Goal: Task Accomplishment & Management: Use online tool/utility

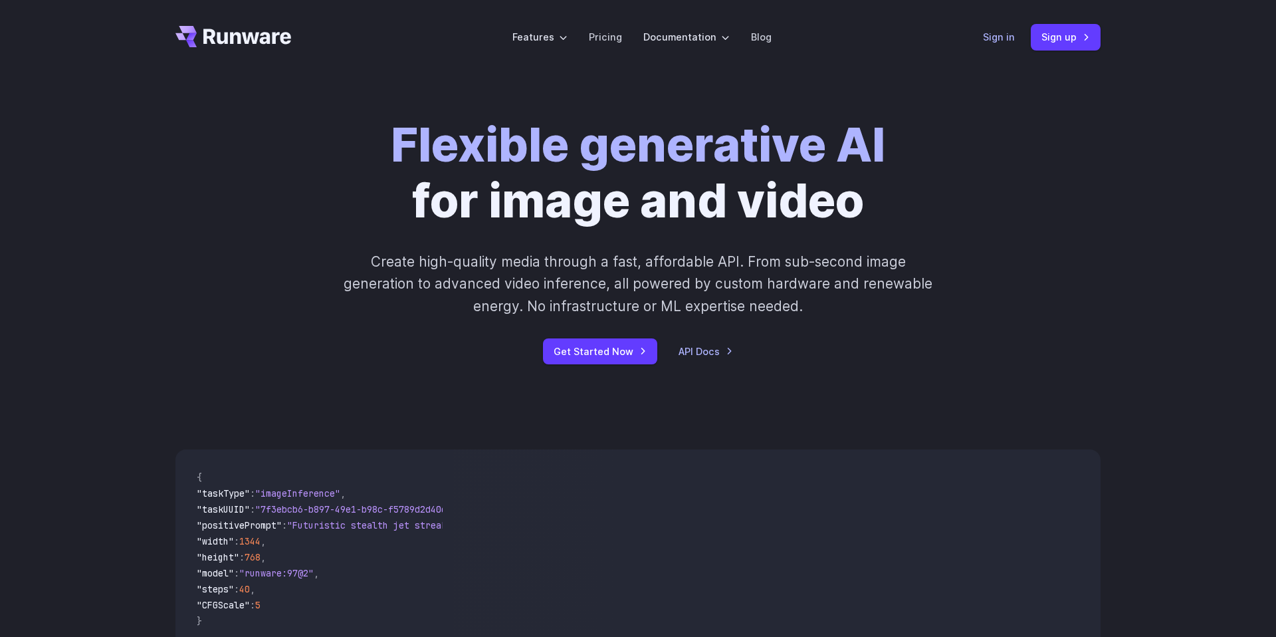
click at [1014, 39] on link "Sign in" at bounding box center [999, 36] width 32 height 15
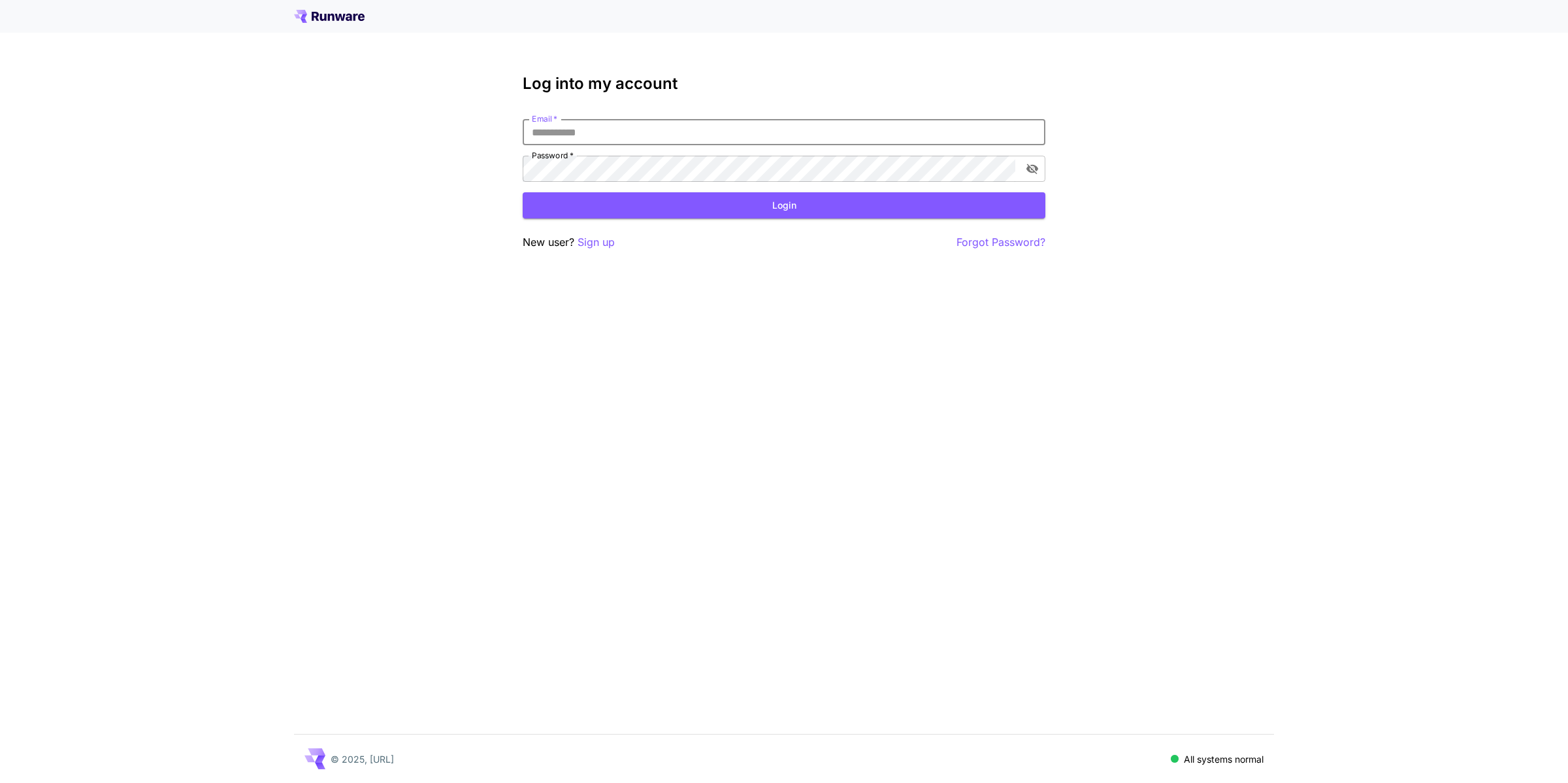
click at [690, 132] on input "Email   *" at bounding box center [784, 132] width 523 height 27
type input "**********"
click at [780, 219] on div "**********" at bounding box center [784, 162] width 523 height 176
click at [788, 212] on button "Login" at bounding box center [784, 205] width 523 height 27
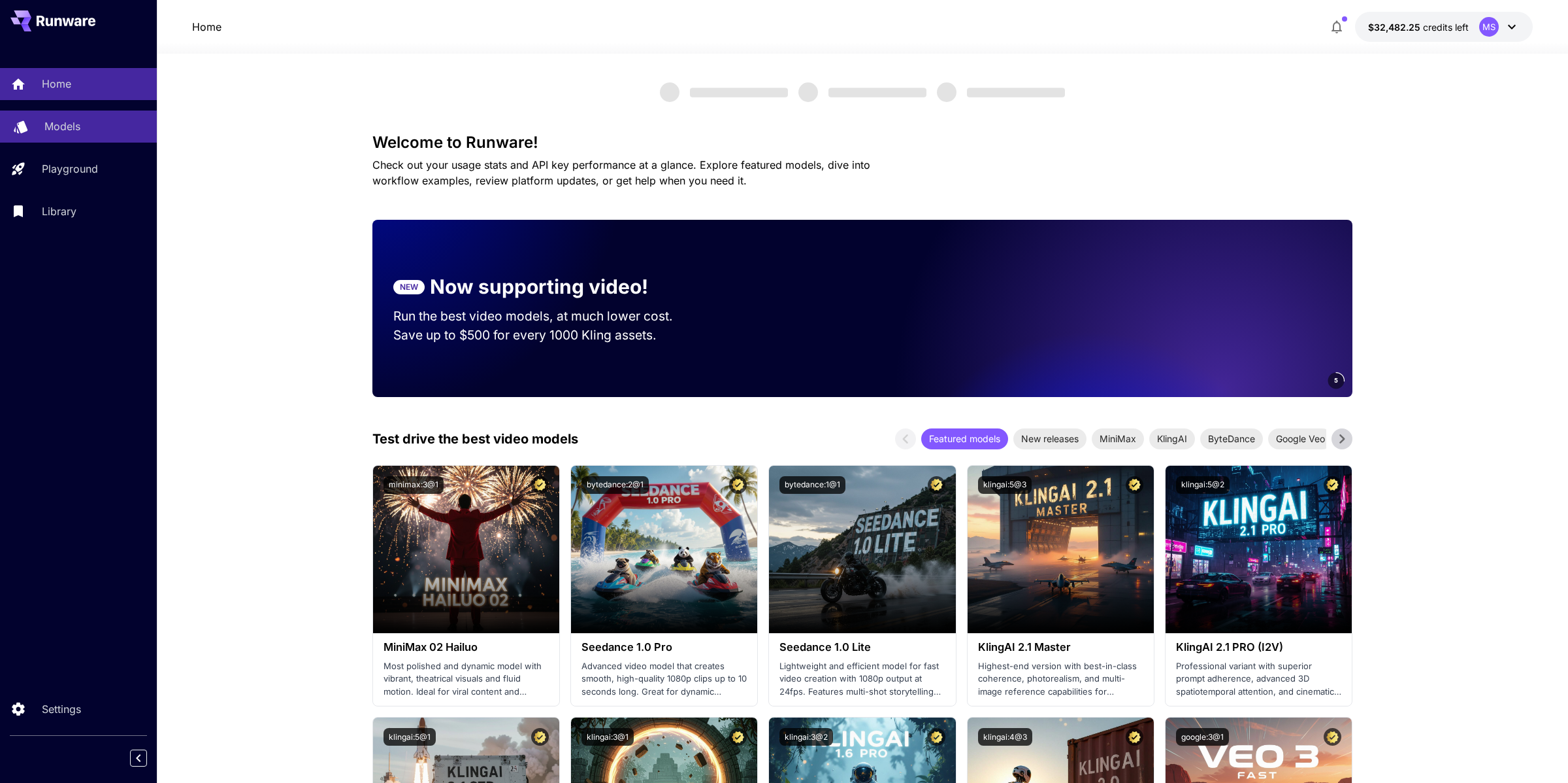
click at [65, 132] on p "Models" at bounding box center [62, 126] width 36 height 16
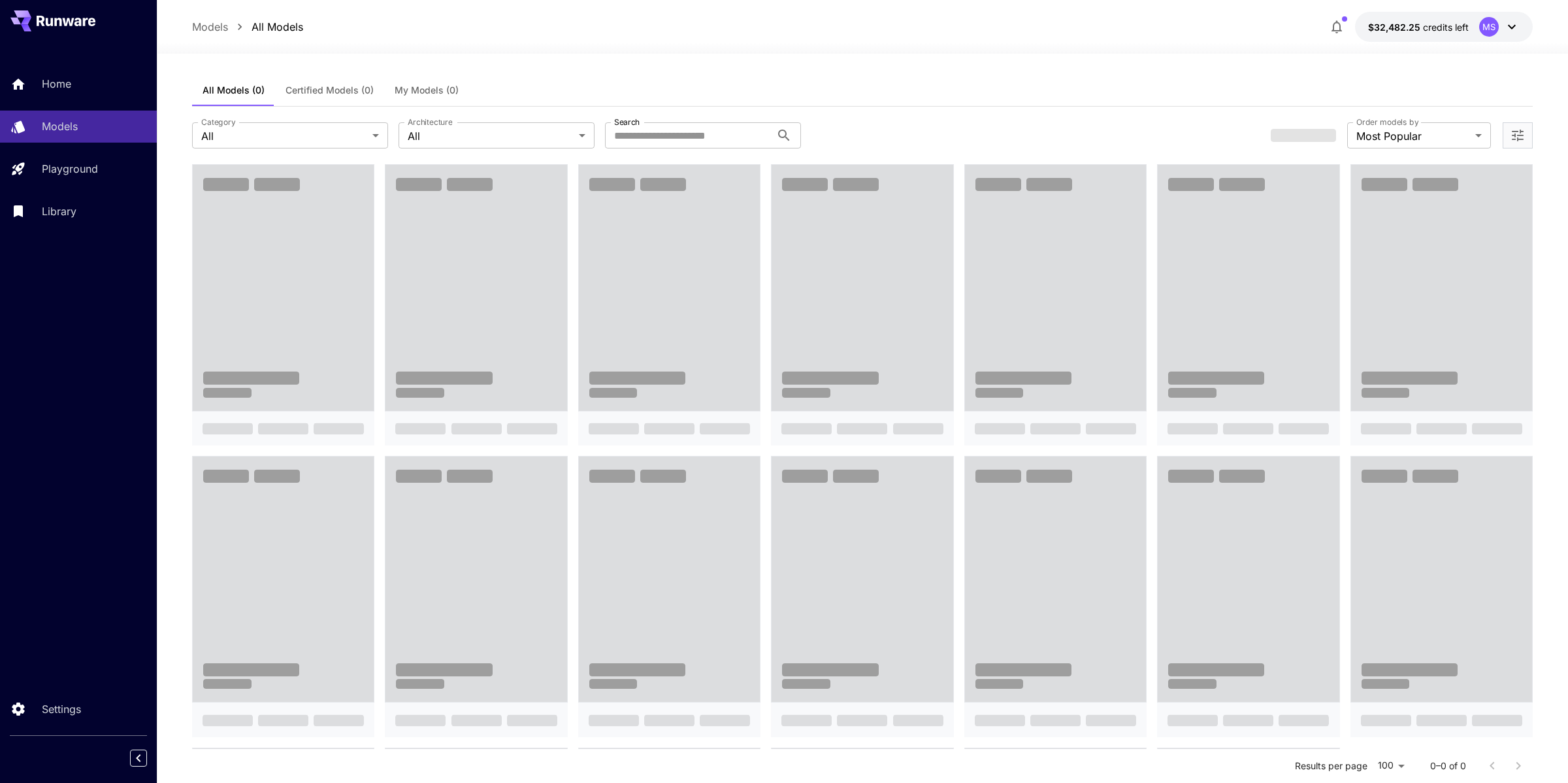
click at [440, 89] on span "My Models (0)" at bounding box center [426, 90] width 64 height 12
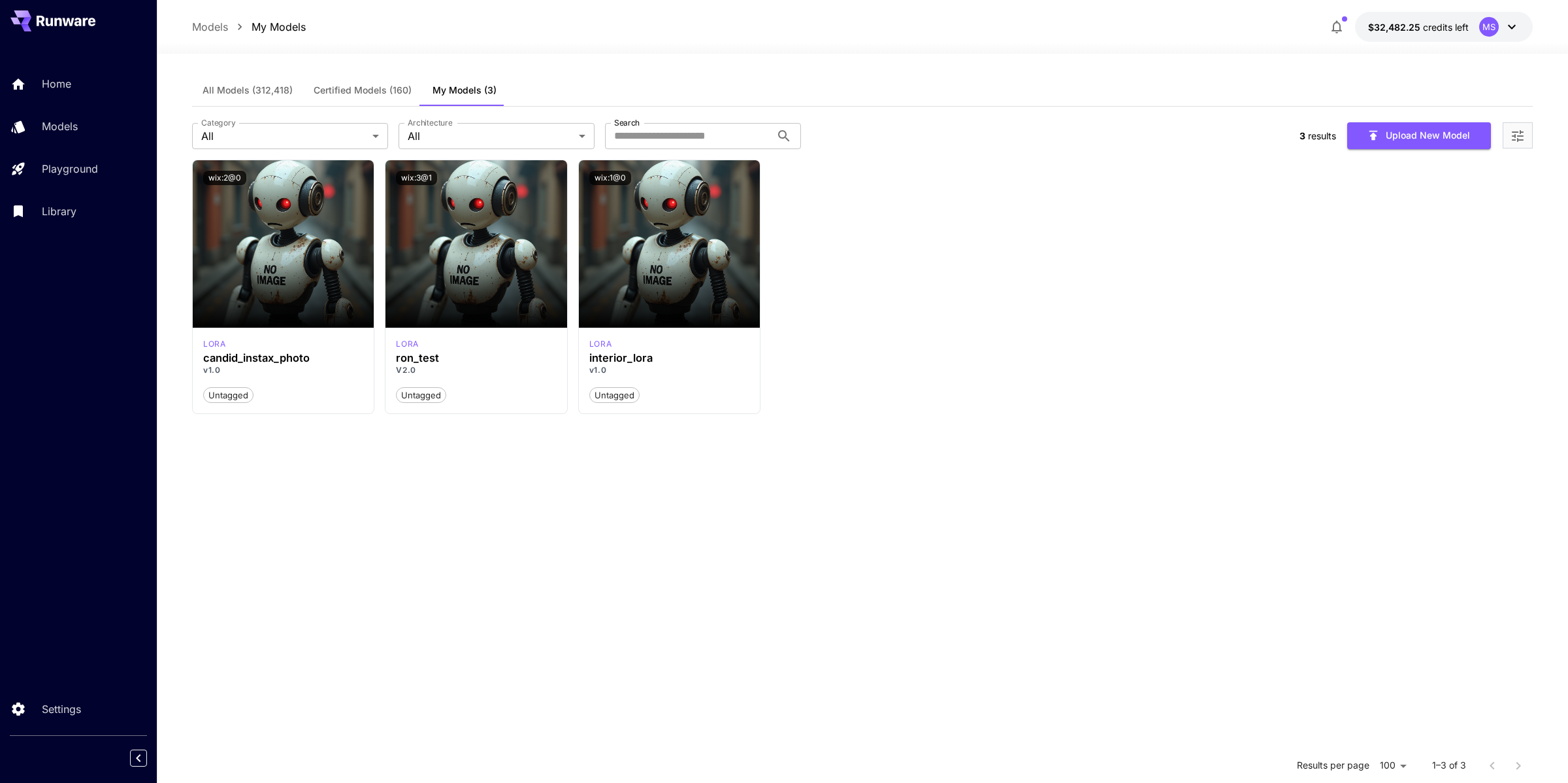
click at [434, 89] on span "My Models (3)" at bounding box center [464, 90] width 64 height 12
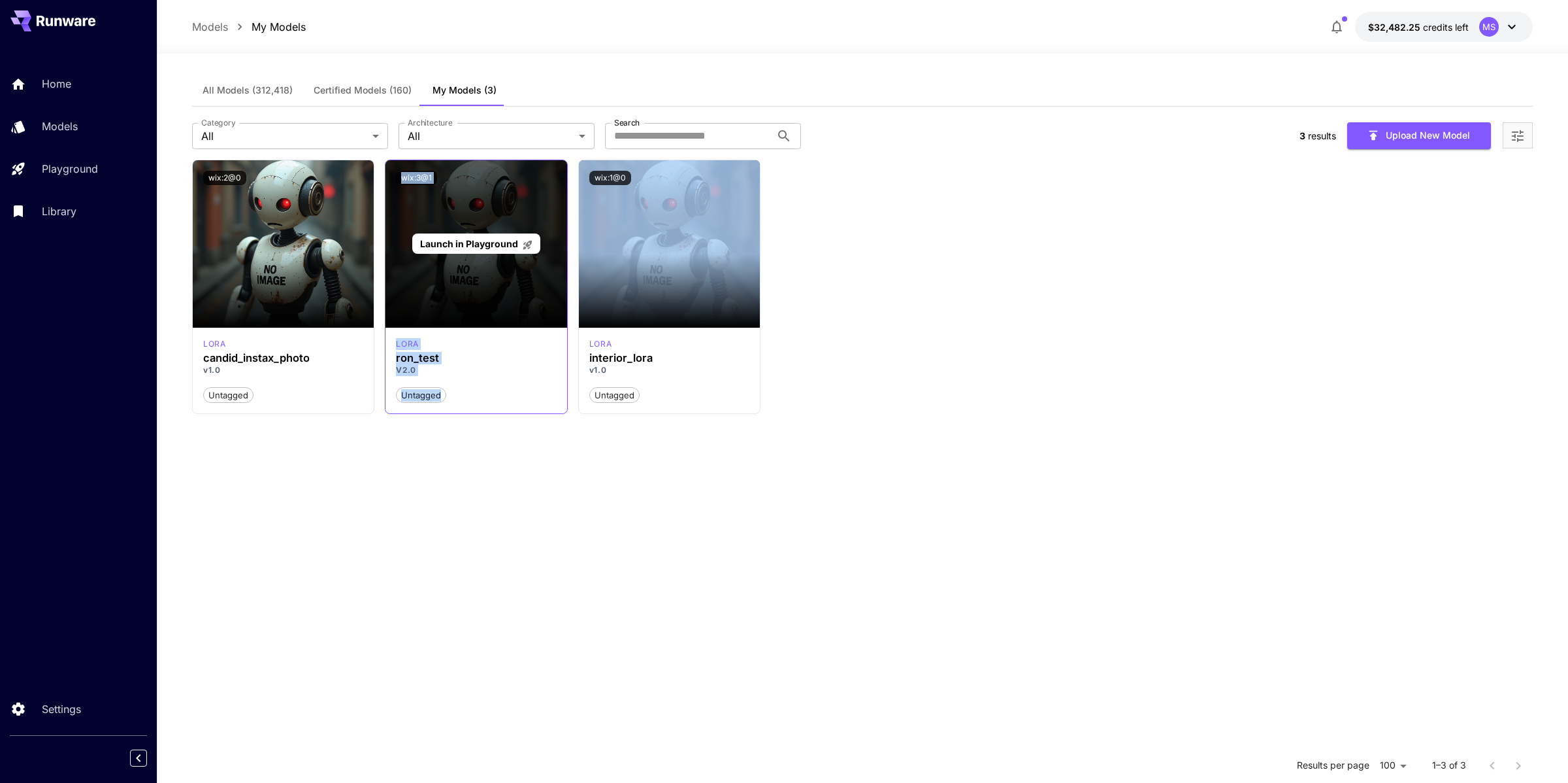
drag, startPoint x: 688, startPoint y: 226, endPoint x: 543, endPoint y: 246, distance: 146.4
click at [543, 246] on div "Launch in Playground wix:2@0 lora candid_instax_photo v1.0 Untagged Launch in P…" at bounding box center [862, 286] width 1341 height 255
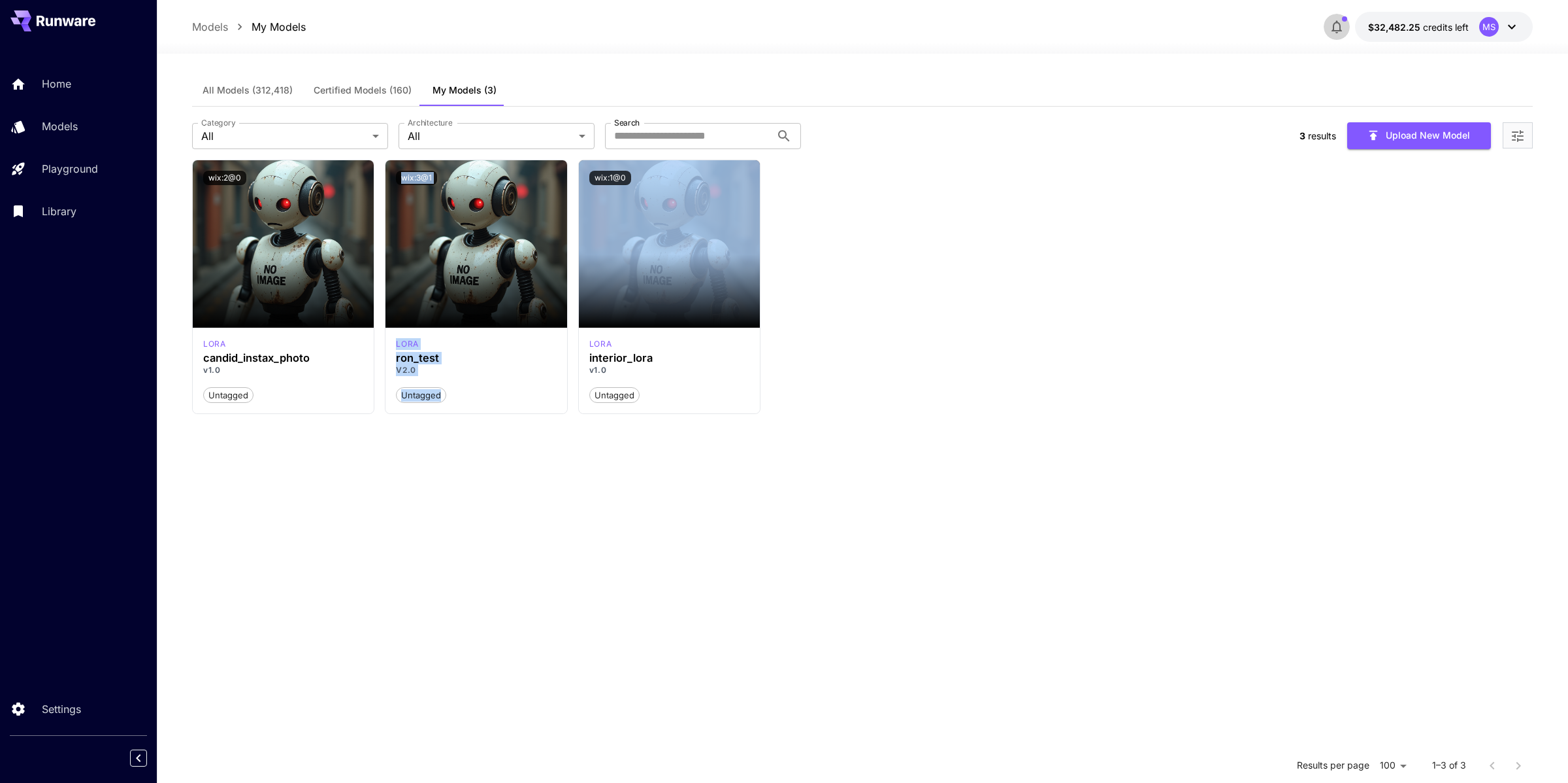
click at [1329, 29] on icon "button" at bounding box center [1337, 27] width 16 height 16
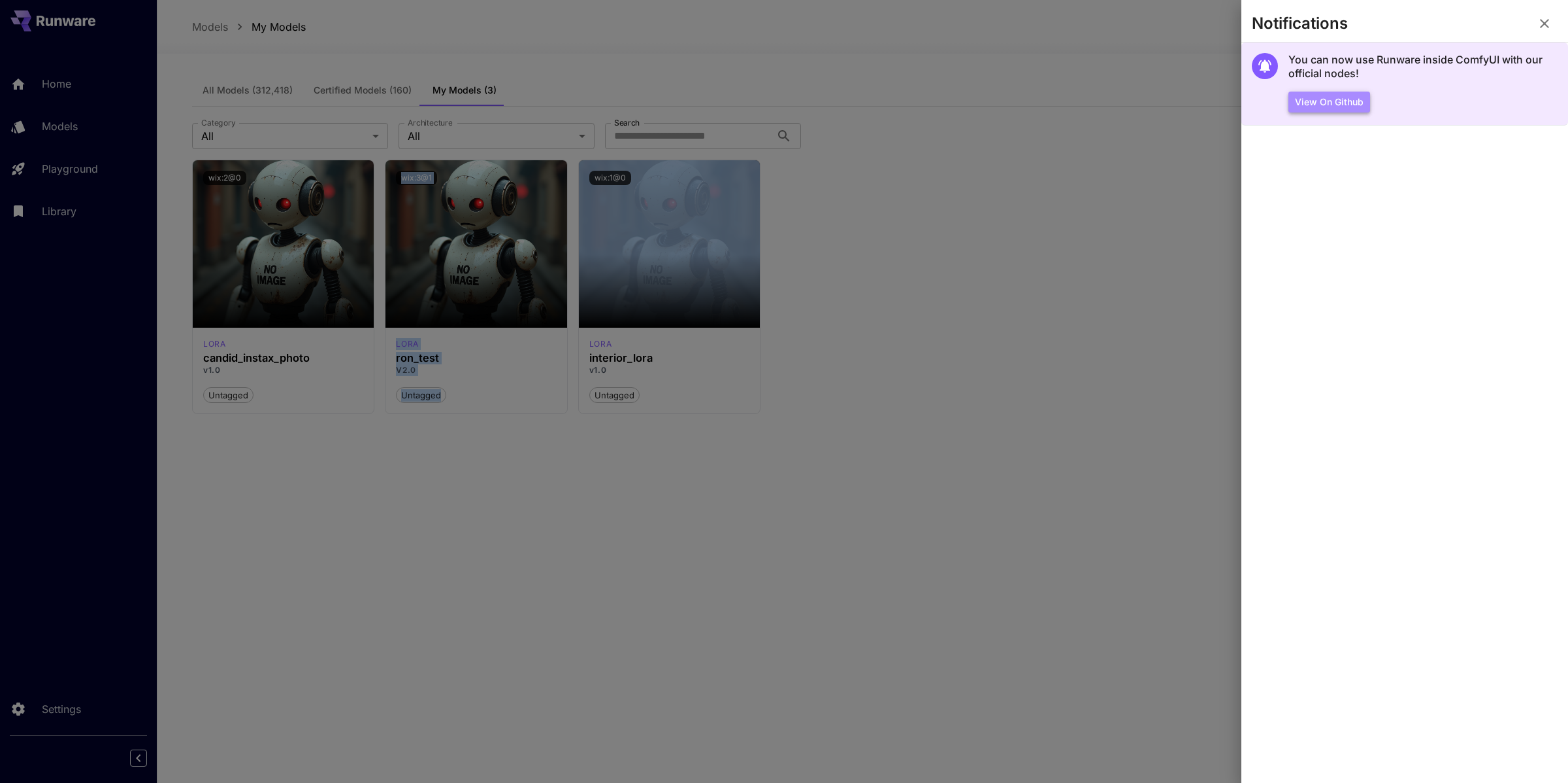
click at [1354, 96] on button "View on Github" at bounding box center [1329, 102] width 82 height 22
